Goal: Task Accomplishment & Management: Manage account settings

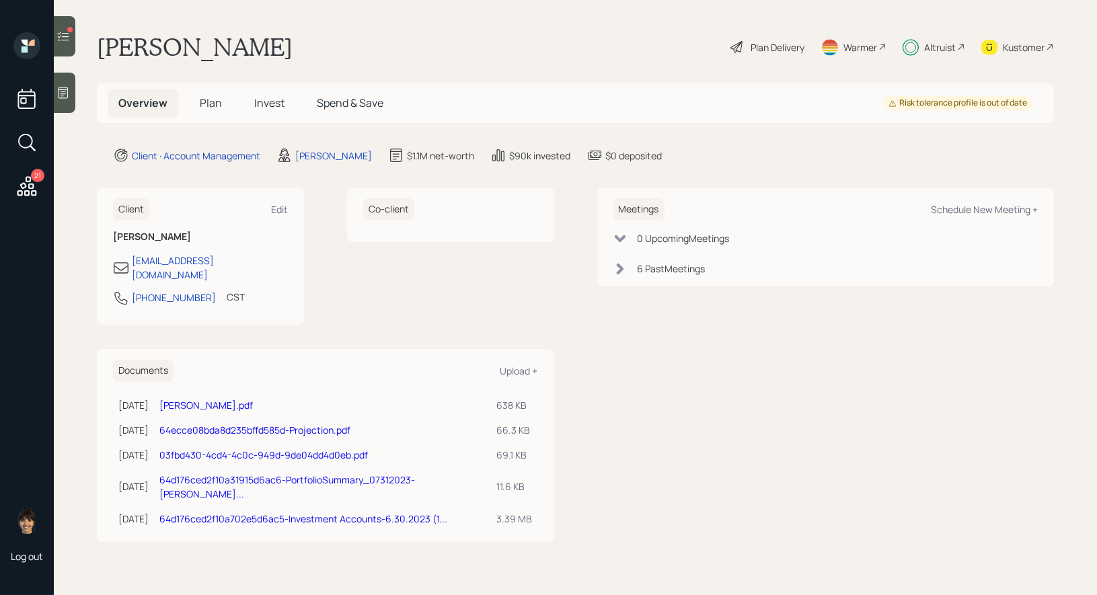
click at [266, 104] on span "Invest" at bounding box center [269, 102] width 30 height 15
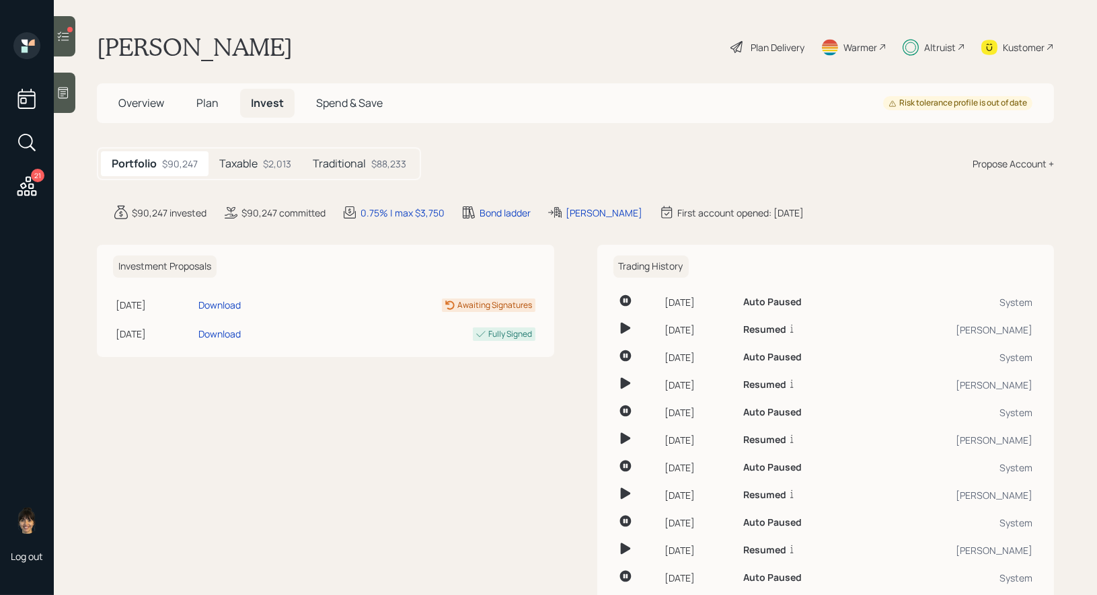
click at [350, 164] on h5 "Traditional" at bounding box center [339, 163] width 53 height 13
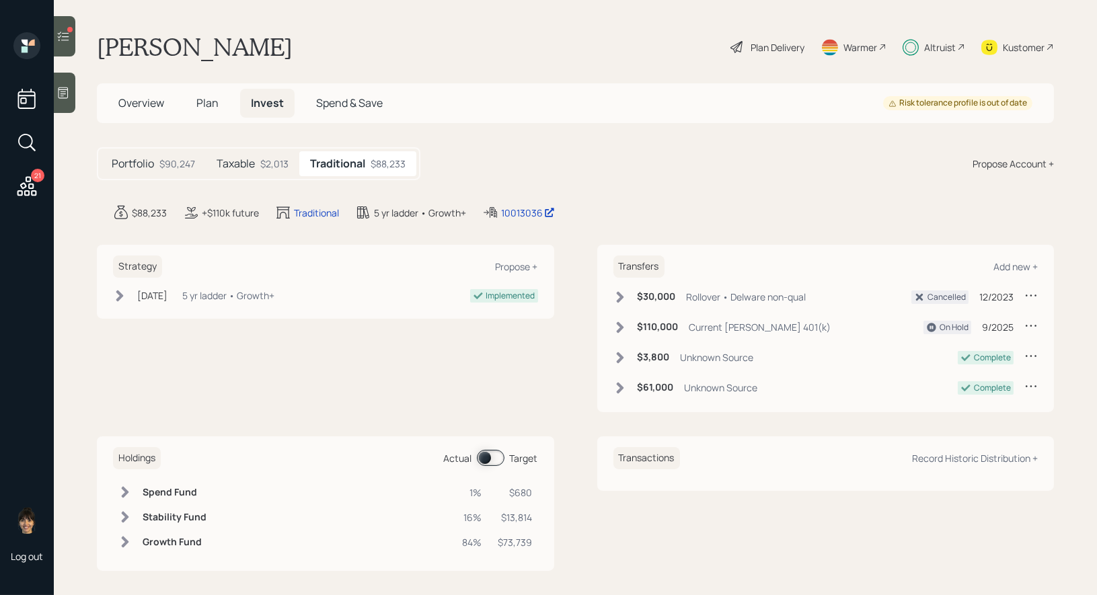
click at [487, 450] on span at bounding box center [491, 458] width 28 height 16
click at [490, 454] on span at bounding box center [491, 458] width 28 height 16
click at [489, 454] on span at bounding box center [491, 458] width 28 height 16
click at [204, 102] on span "Plan" at bounding box center [207, 102] width 22 height 15
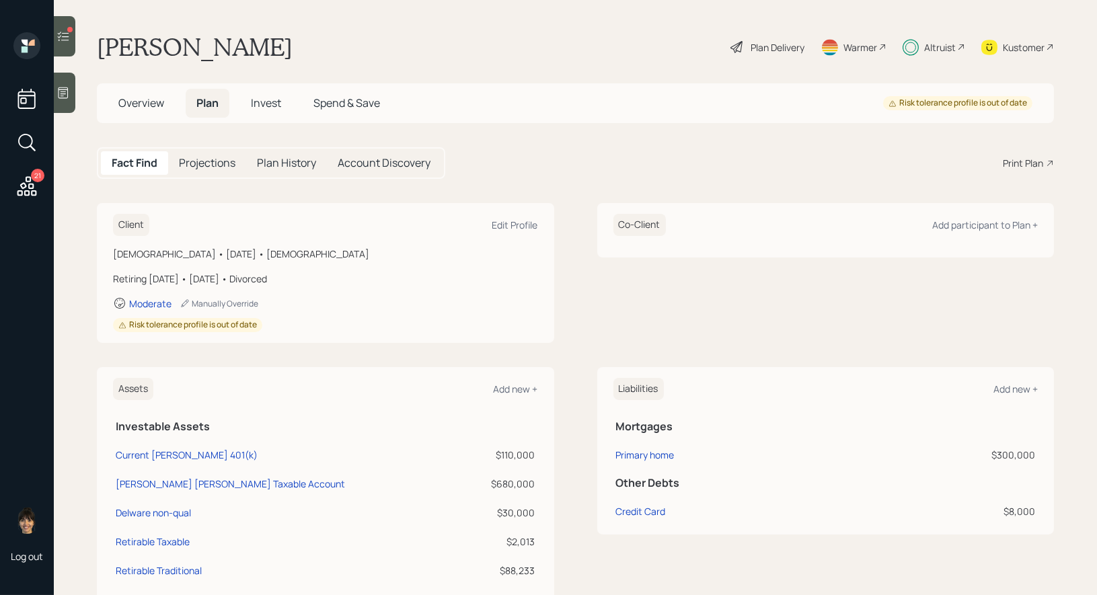
click at [69, 31] on div at bounding box center [69, 29] width 5 height 5
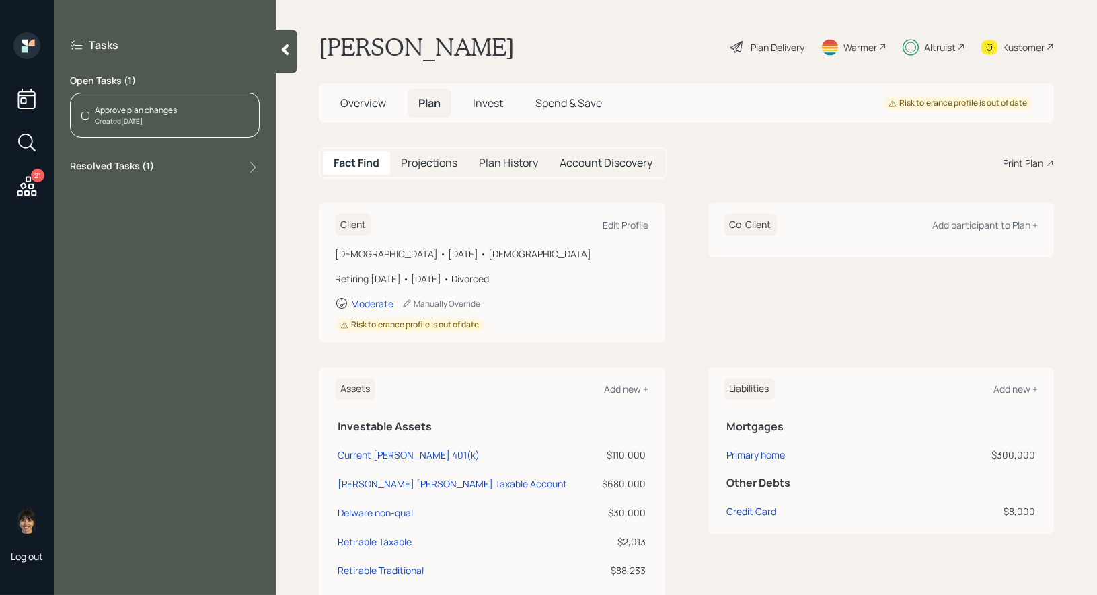
click at [208, 110] on div "Approve plan changes Created [DATE]" at bounding box center [165, 115] width 190 height 45
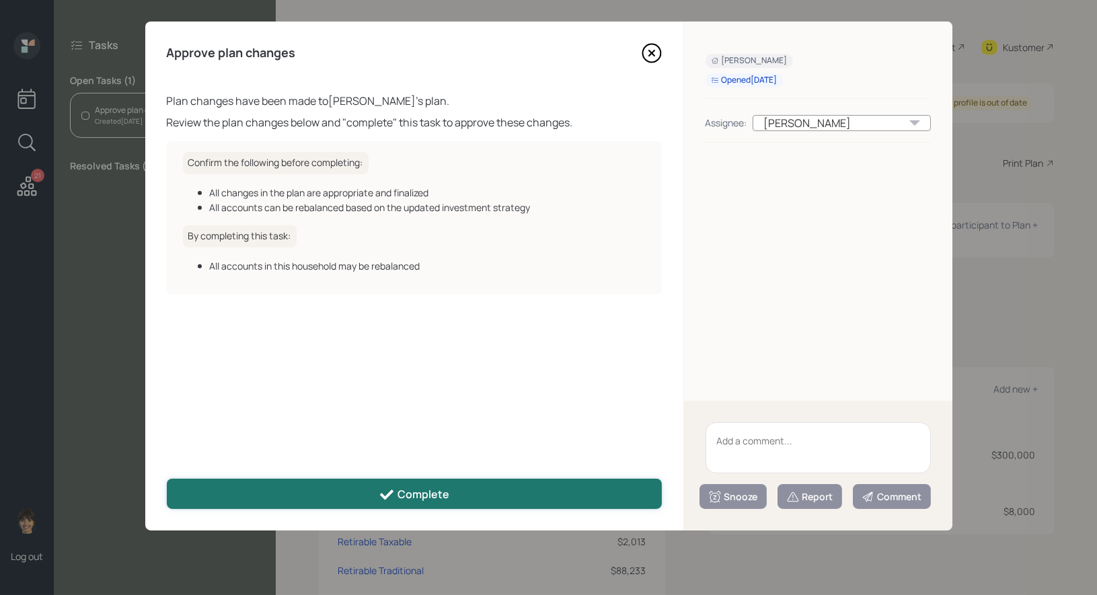
click at [389, 491] on icon at bounding box center [387, 495] width 16 height 16
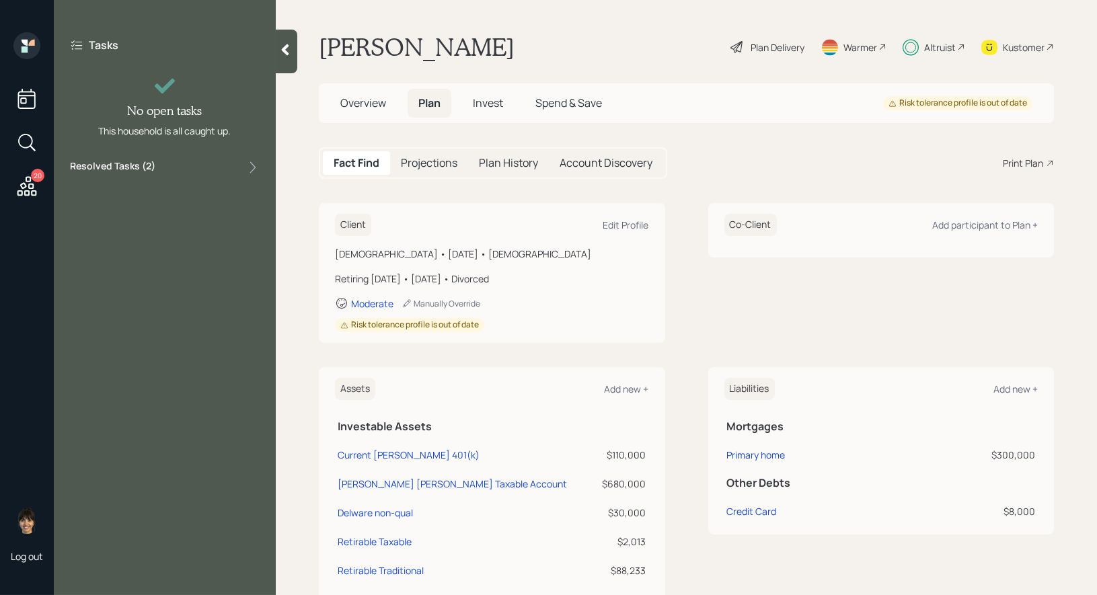
click at [22, 182] on icon at bounding box center [27, 186] width 24 height 24
